Goal: Task Accomplishment & Management: Complete application form

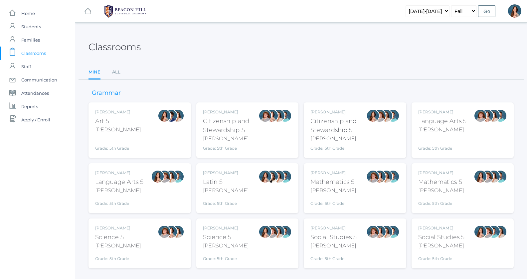
click at [126, 181] on div "Language Arts 5" at bounding box center [119, 182] width 49 height 9
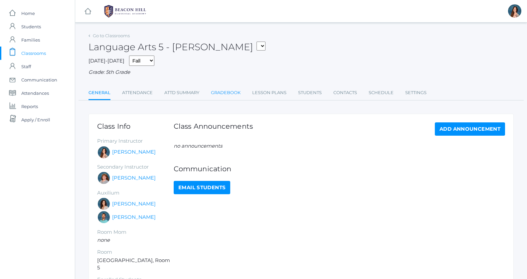
click at [220, 90] on link "Gradebook" at bounding box center [226, 92] width 30 height 13
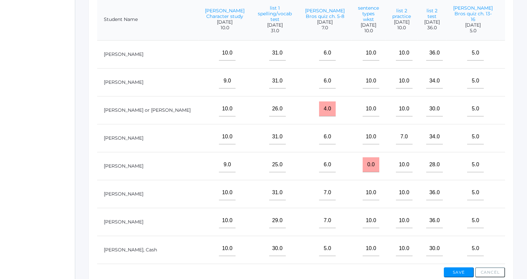
scroll to position [0, 254]
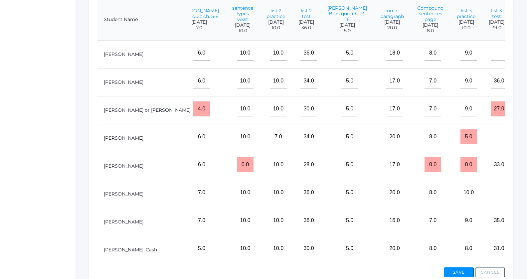
type input"] "5"
click at [491, 59] on input"] "text" at bounding box center [499, 53] width 17 height 15
type input"] "39"
click at [482, 152] on td at bounding box center [496, 138] width 29 height 28
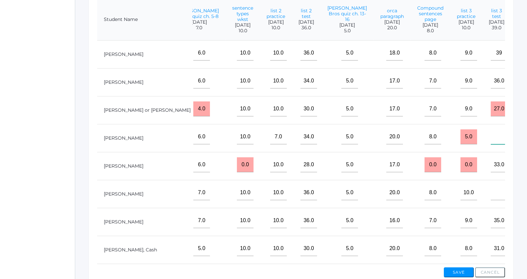
click at [491, 142] on input"] "text" at bounding box center [499, 136] width 17 height 15
type input"] "37"
type input"] "5"
click at [491, 200] on input"] "text" at bounding box center [499, 192] width 17 height 15
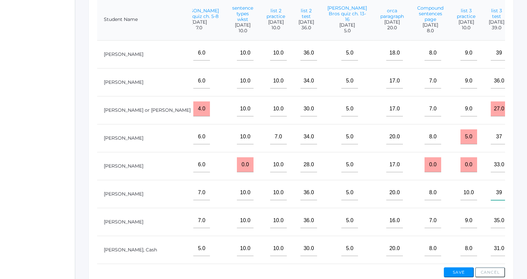
type input"] "39"
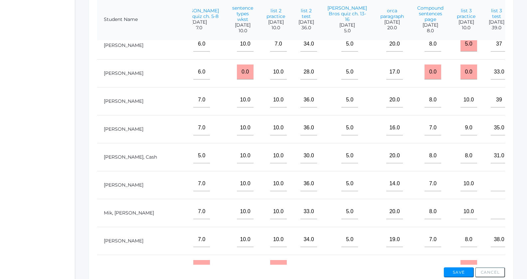
scroll to position [93, 254]
type input"] "4"
click at [491, 190] on input"] "text" at bounding box center [499, 183] width 17 height 15
type input"] "39"
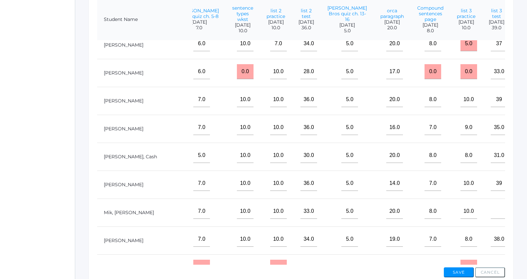
type input"] "5"
click at [491, 218] on input"] "text" at bounding box center [499, 211] width 17 height 15
type input"] "39"
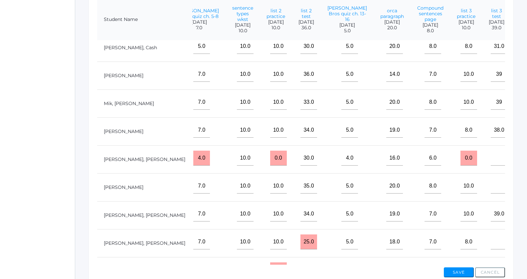
scroll to position [211, 254]
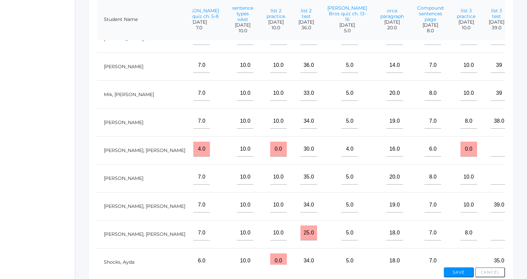
type input"] "5"
click at [491, 157] on input"] "text" at bounding box center [499, 149] width 17 height 15
type input"] "0"
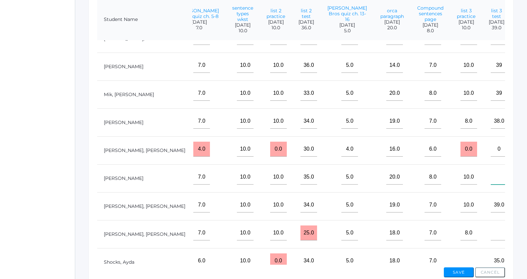
click at [491, 181] on input"] "text" at bounding box center [499, 177] width 17 height 15
type input"] "0"
click at [491, 234] on input"] "text" at bounding box center [499, 233] width 17 height 15
type input"] "0"
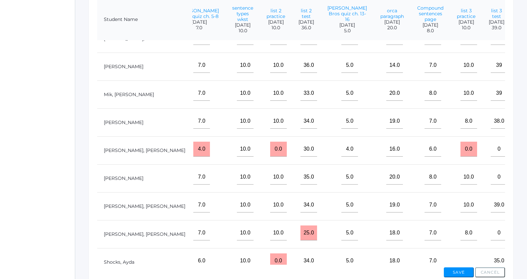
scroll to position [273, 254]
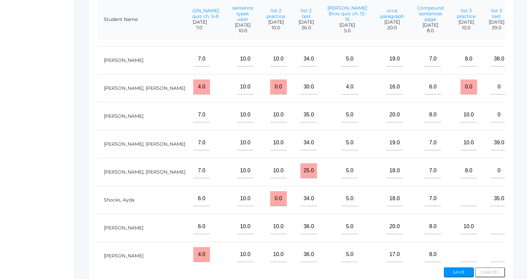
type input"] "0"
click at [460, 203] on input"] "text" at bounding box center [468, 198] width 17 height 15
type input"] "0"
click at [491, 226] on input"] "text" at bounding box center [499, 226] width 17 height 15
type input"] "39"
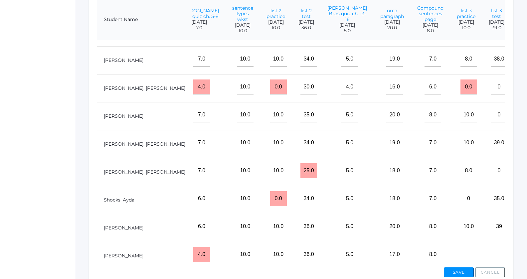
click at [511, 227] on td at bounding box center [537, 228] width 53 height 28
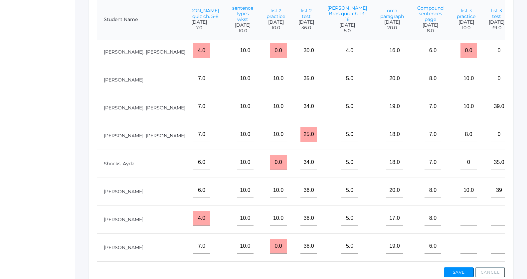
scroll to position [323, 254]
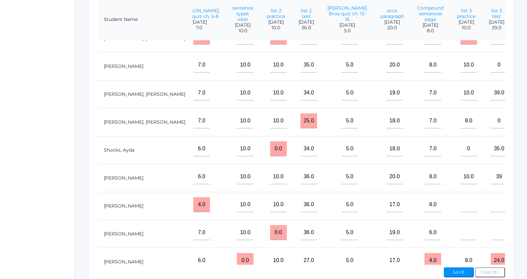
type input"] "5"
click at [460, 211] on input"] "text" at bounding box center [468, 204] width 17 height 15
type input"] "0"
click at [491, 208] on input"] "text" at bounding box center [499, 204] width 17 height 15
type input"] "0"
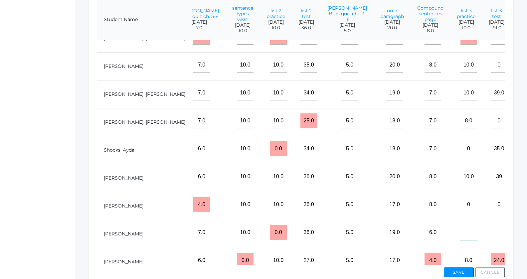
click at [460, 238] on input"] "text" at bounding box center [468, 232] width 17 height 15
type input"] "38"
click at [491, 239] on input"] "text" at bounding box center [499, 232] width 17 height 15
type input"] "4"
type input"] "38"
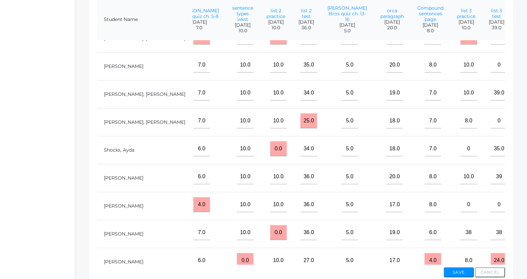
type input"] "4"
click at [460, 235] on input"] "38" at bounding box center [468, 232] width 17 height 15
type input"] "3"
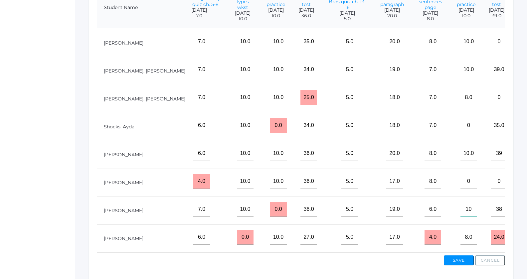
scroll to position [206, 0]
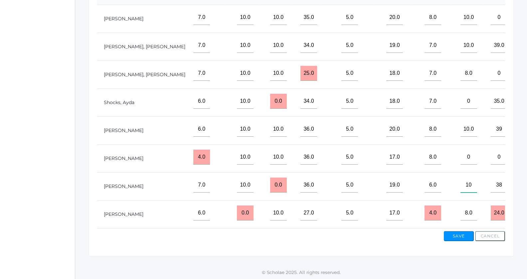
type input"] "10"
click at [456, 237] on button "Save" at bounding box center [459, 236] width 30 height 10
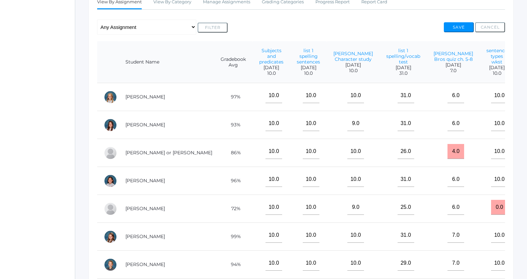
scroll to position [0, 254]
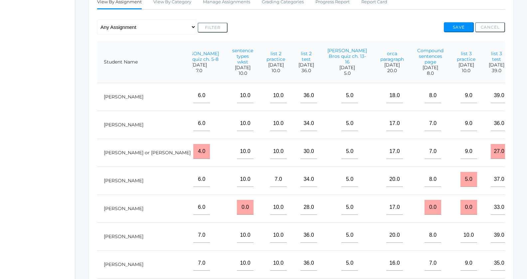
type input"] "0"
click at [453, 25] on button "Save" at bounding box center [459, 27] width 30 height 10
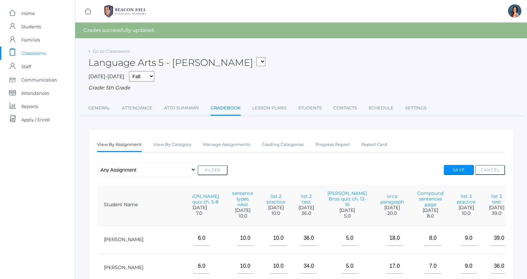
click at [257, 57] on select "05ART - Art 5 [PERSON_NAME] 05CITIZEN - Citizenship and Stewardship 5 [PERSON_N…" at bounding box center [261, 61] width 9 height 9
select select "1966"
click option "05SOCS - Social Studies 5 [PERSON_NAME]" at bounding box center [0, 0] width 0 height 0
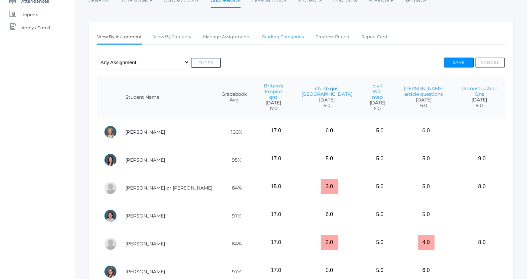
scroll to position [132, 0]
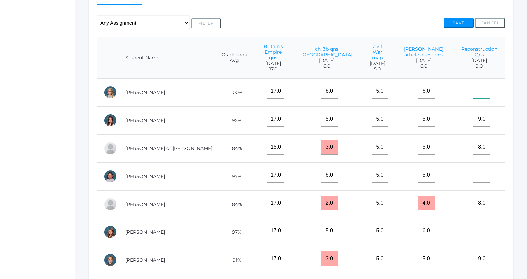
click at [478, 90] on input"] "text" at bounding box center [481, 91] width 17 height 15
type input"] "9"
click at [476, 168] on input"] "text" at bounding box center [481, 175] width 17 height 15
type input"] "8"
click at [478, 229] on input"] "text" at bounding box center [481, 231] width 17 height 15
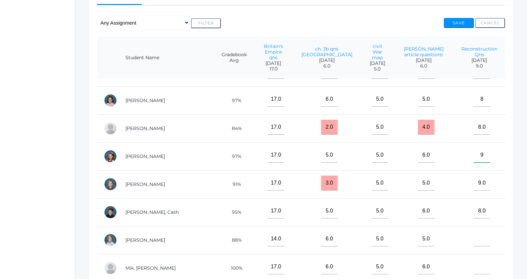
scroll to position [112, 0]
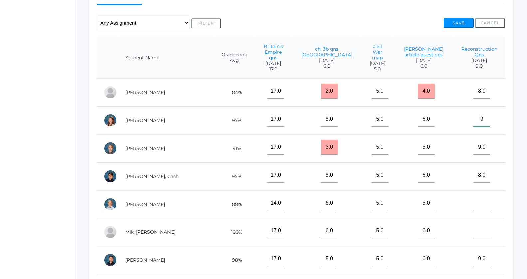
type input"] "9"
click at [479, 196] on input"] "text" at bounding box center [481, 203] width 17 height 15
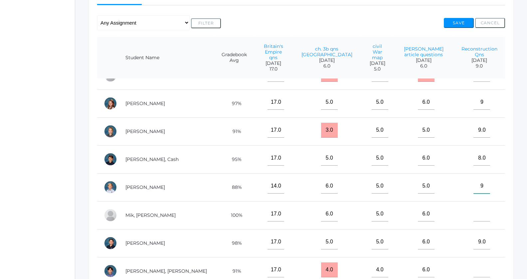
scroll to position [130, 0]
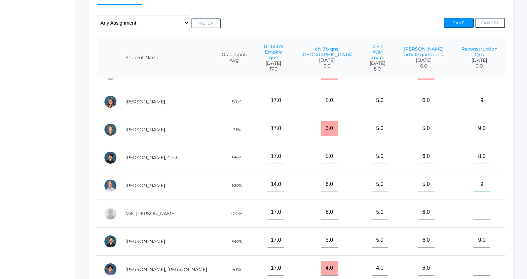
type input"] "9"
click at [473, 207] on input"] "text" at bounding box center [481, 212] width 17 height 15
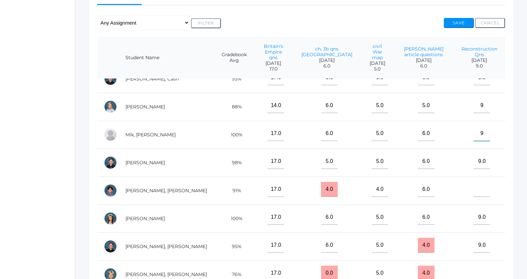
scroll to position [211, 0]
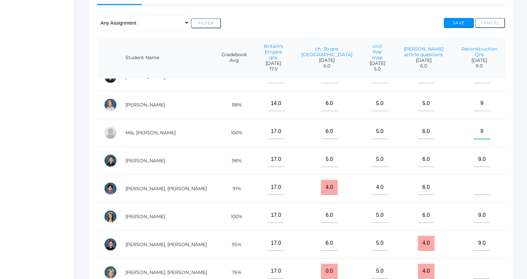
type input"] "9"
click at [475, 184] on input"] "text" at bounding box center [481, 187] width 17 height 15
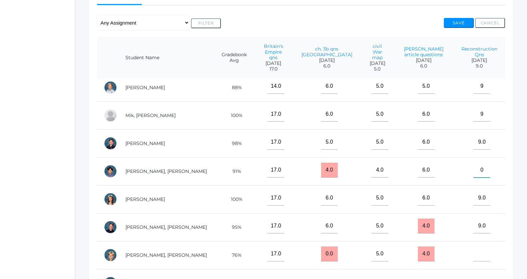
scroll to position [230, 0]
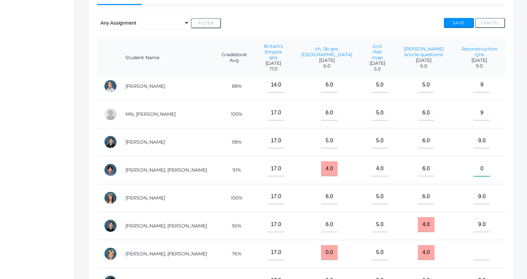
type input"] "0"
click at [481, 245] on input"] "text" at bounding box center [481, 252] width 17 height 15
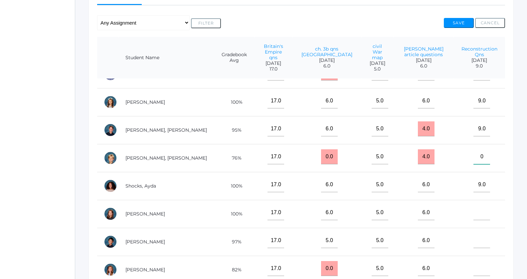
scroll to position [159, 0]
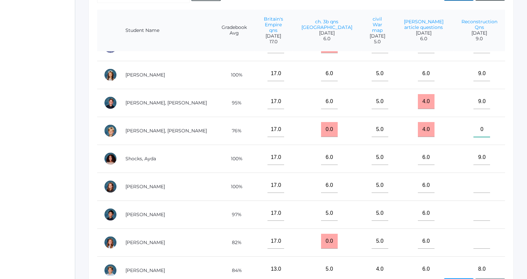
type input"] "0"
click at [478, 180] on input"] "text" at bounding box center [481, 185] width 17 height 15
type input"] "9"
click at [476, 207] on input"] "text" at bounding box center [481, 213] width 17 height 15
type input"] "0"
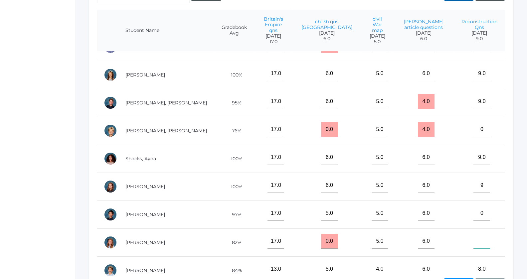
click at [482, 236] on input"] "text" at bounding box center [481, 241] width 17 height 15
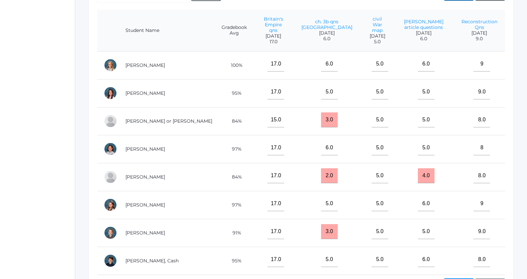
scroll to position [0, 0]
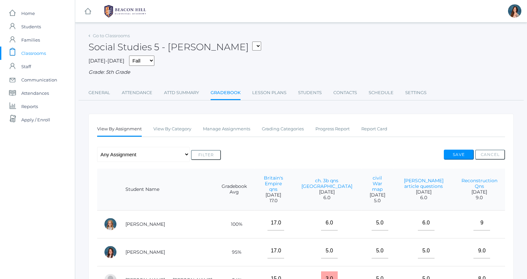
type input"] "9"
click at [463, 152] on button "Save" at bounding box center [459, 155] width 30 height 10
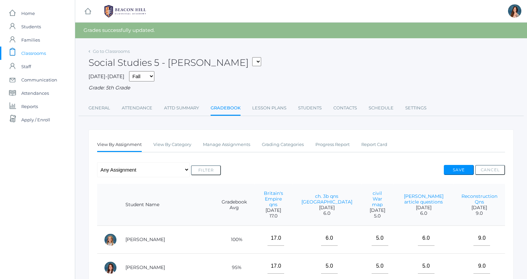
select select "1967"
click option "05LA - Language Arts 5 [PERSON_NAME]" at bounding box center [0, 0] width 0 height 0
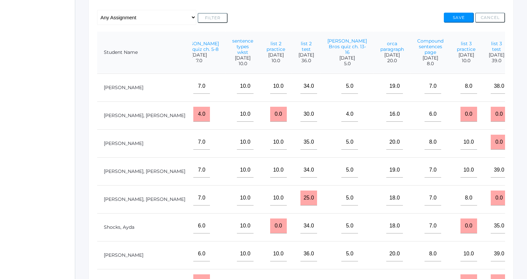
scroll to position [337, 254]
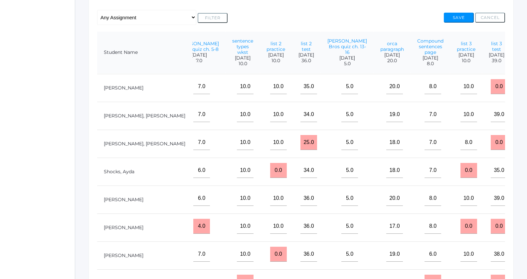
click at [32, 40] on div "icons/ui/navigation/home Created with Sketch. Home icons/user/plain Created wit…" at bounding box center [37, 106] width 75 height 487
